Goal: Task Accomplishment & Management: Manage account settings

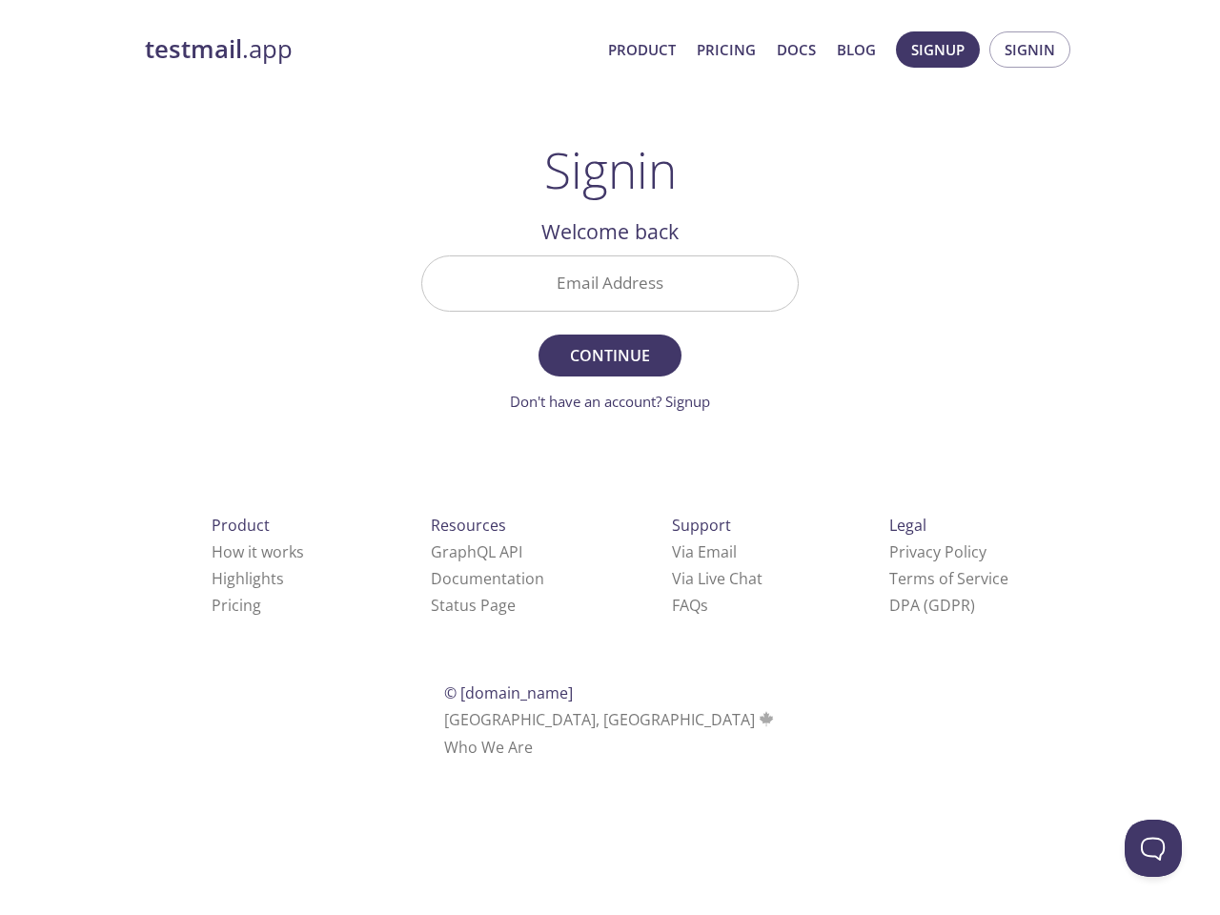
click at [610, 345] on span "Continue" at bounding box center [609, 355] width 101 height 27
click at [938, 50] on span "Signup" at bounding box center [937, 49] width 53 height 25
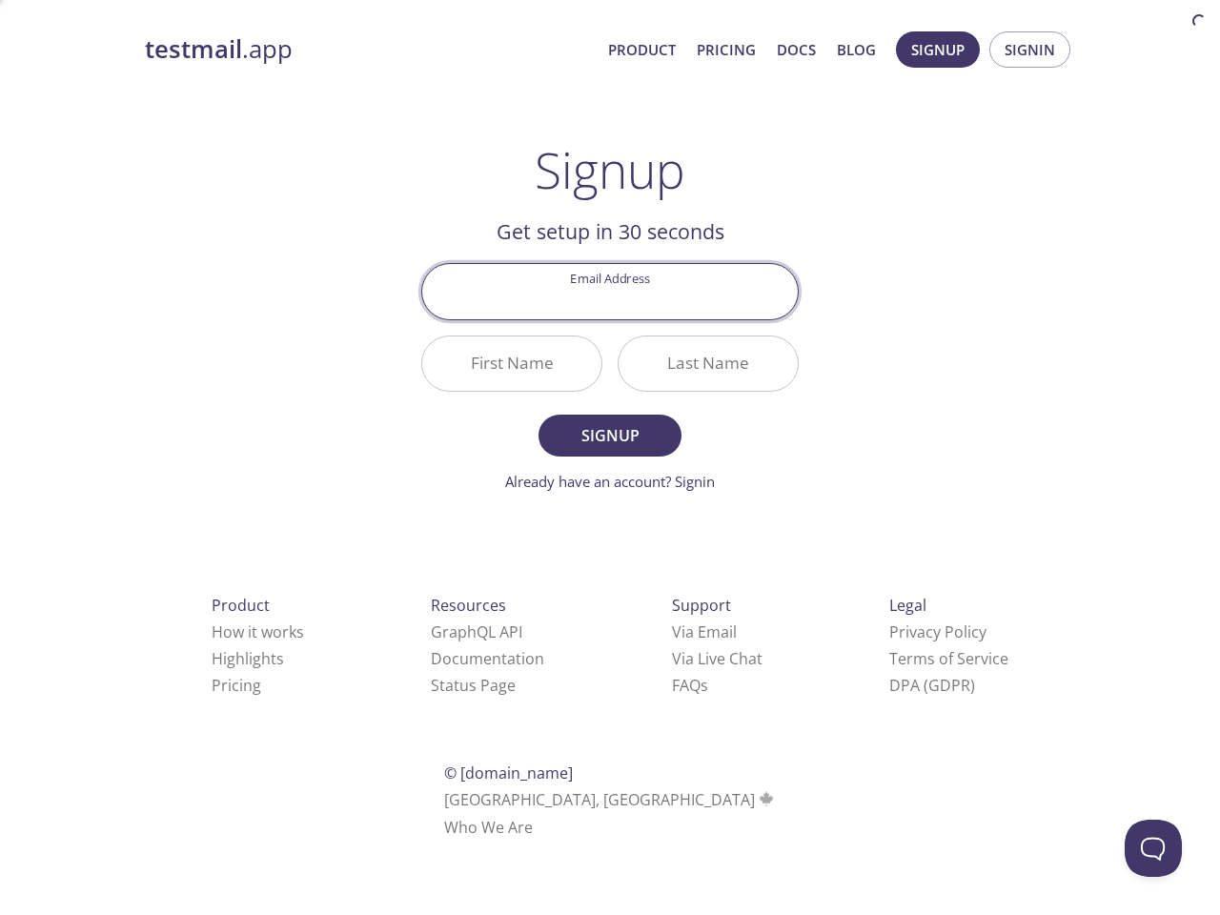
click at [1029, 50] on span "Signin" at bounding box center [1029, 49] width 51 height 25
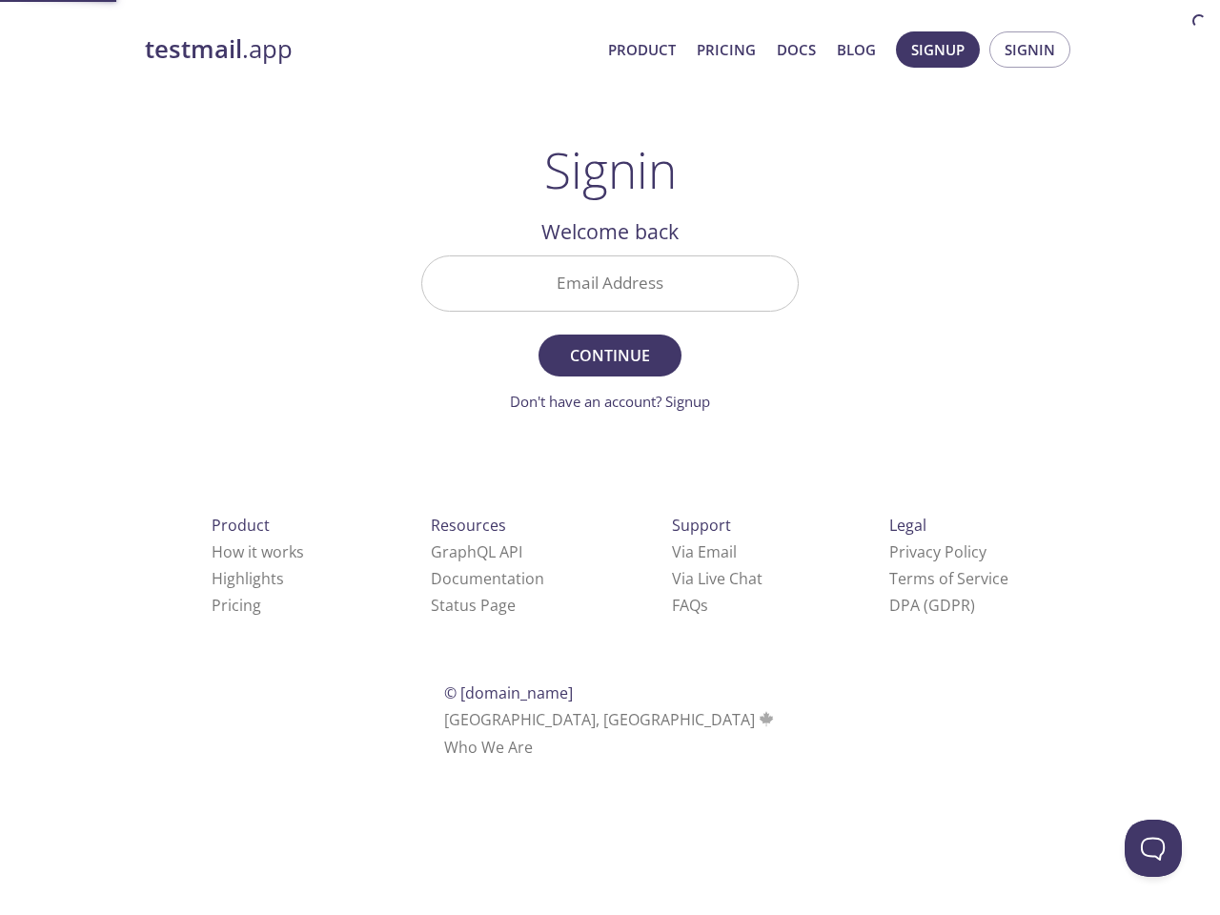
click at [610, 283] on input "Email Address" at bounding box center [609, 283] width 375 height 54
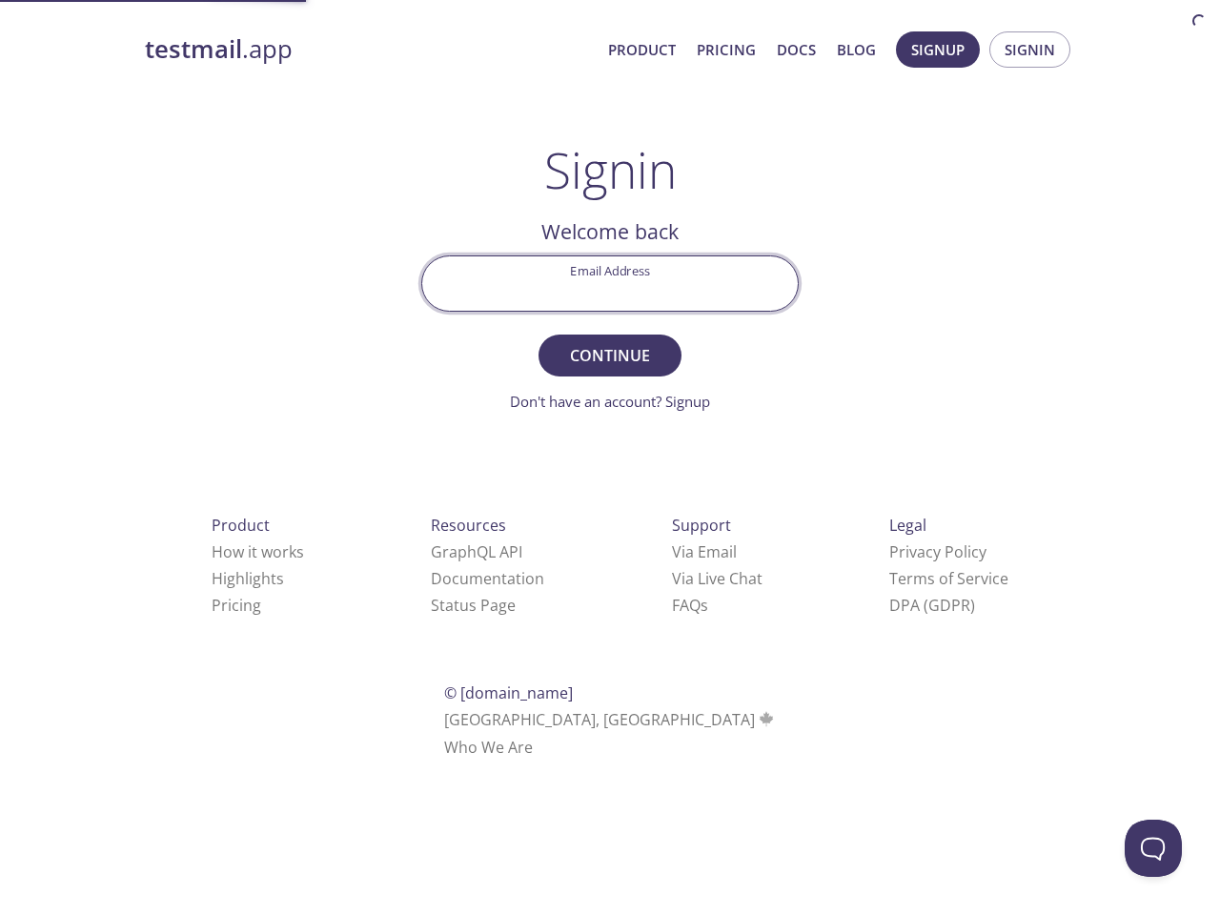
click at [672, 552] on link "Via Email" at bounding box center [704, 551] width 65 height 21
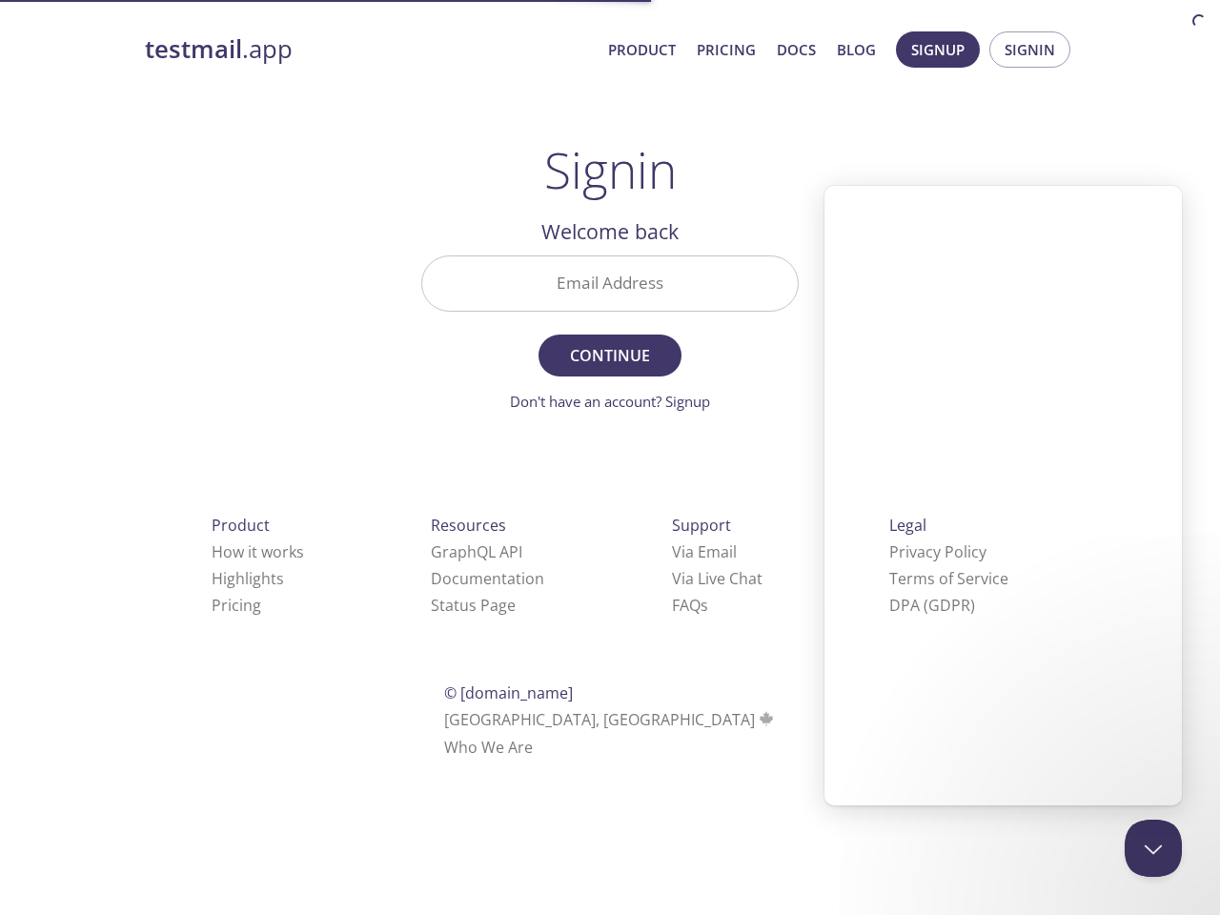
click at [672, 578] on link "Via Live Chat" at bounding box center [717, 578] width 91 height 21
